Goal: Navigation & Orientation: Find specific page/section

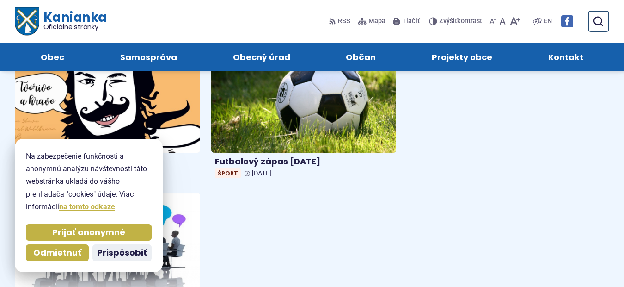
scroll to position [786, 0]
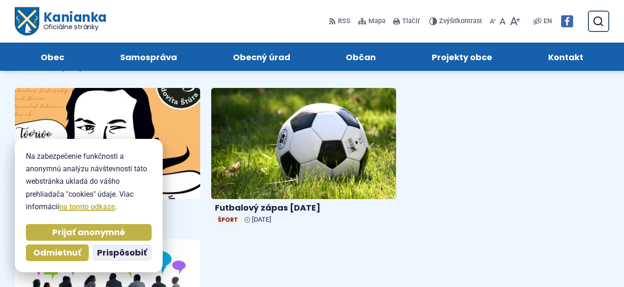
click at [130, 107] on img at bounding box center [107, 143] width 213 height 128
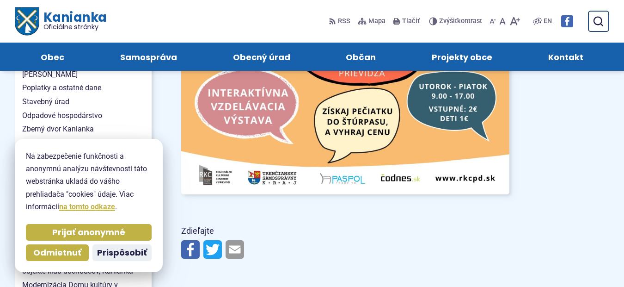
scroll to position [878, 0]
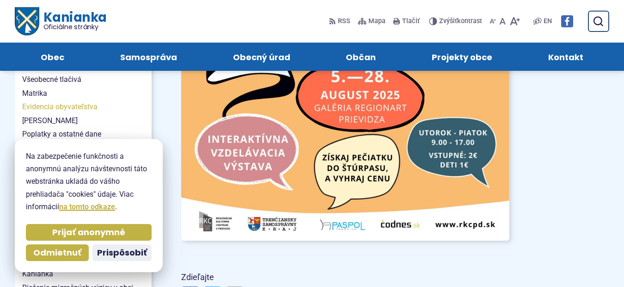
click at [72, 100] on span "Evidencia obyvateľstva" at bounding box center [83, 107] width 122 height 14
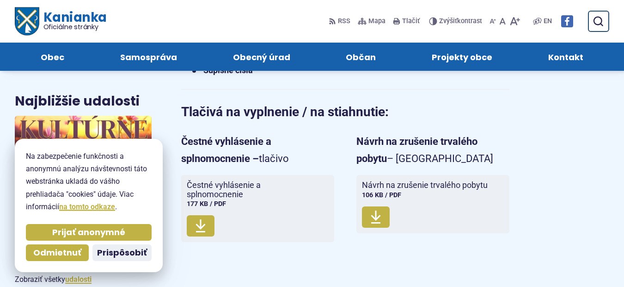
scroll to position [324, 0]
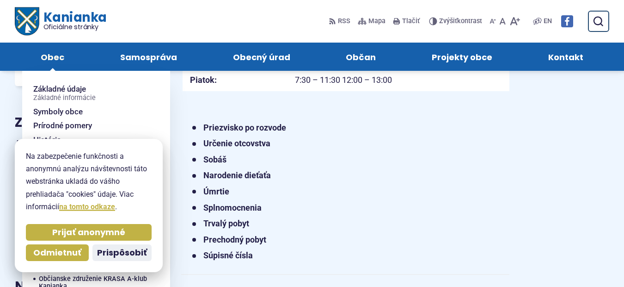
click at [50, 62] on span "Obec" at bounding box center [53, 57] width 24 height 28
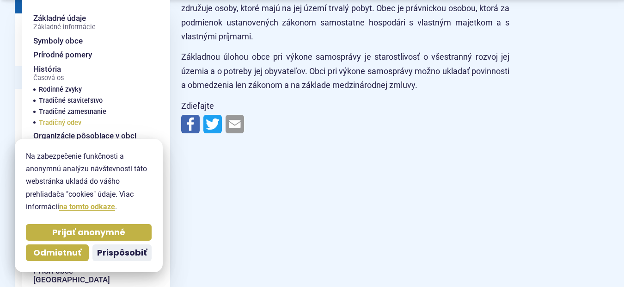
click at [56, 123] on span "Tradičný odev" at bounding box center [60, 122] width 43 height 11
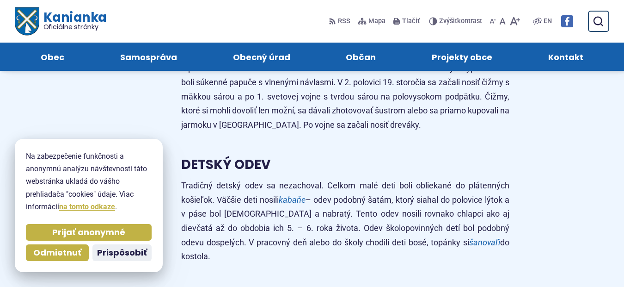
scroll to position [2126, 0]
